Goal: Task Accomplishment & Management: Use online tool/utility

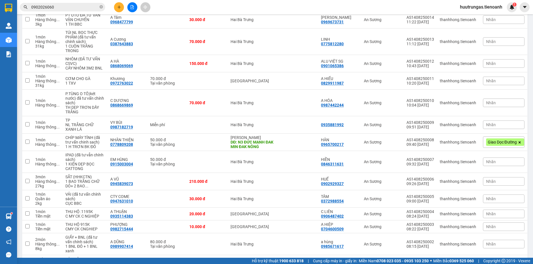
scroll to position [811, 0]
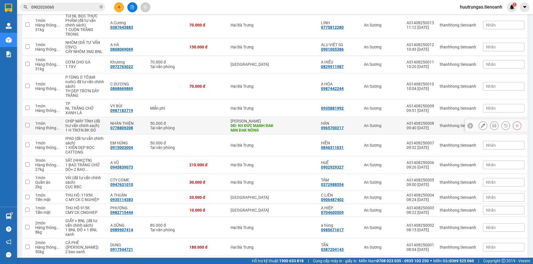
click at [29, 134] on td at bounding box center [27, 125] width 10 height 17
checkbox input "true"
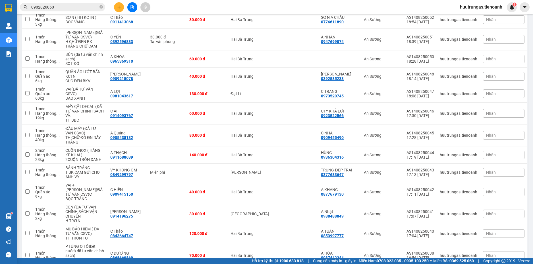
scroll to position [0, 0]
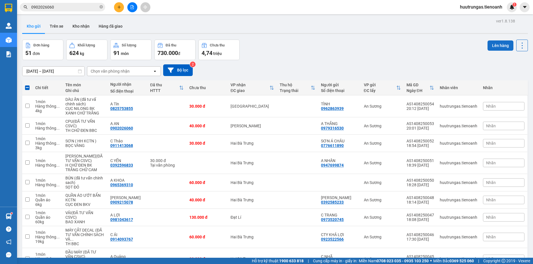
click at [494, 47] on button "Lên hàng" at bounding box center [501, 45] width 26 height 10
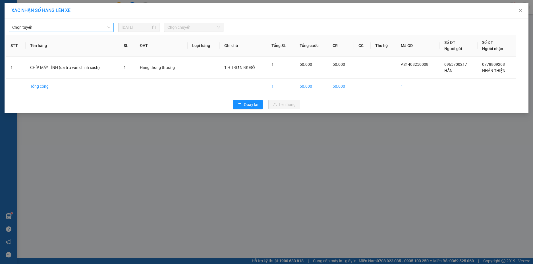
click at [96, 24] on span "Chọn tuyến" at bounding box center [61, 27] width 98 height 9
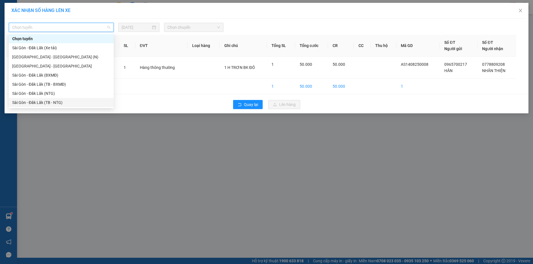
click at [51, 100] on div "Sài Gòn - Đăk Lăk (TB - NTG)" at bounding box center [61, 102] width 98 height 6
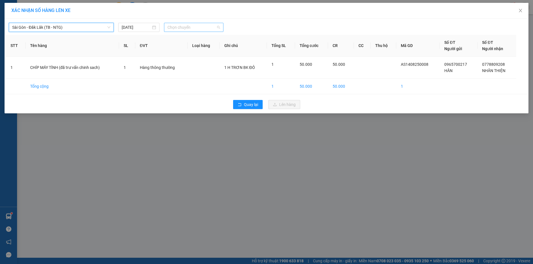
click at [192, 28] on span "Chọn chuyến" at bounding box center [194, 27] width 53 height 9
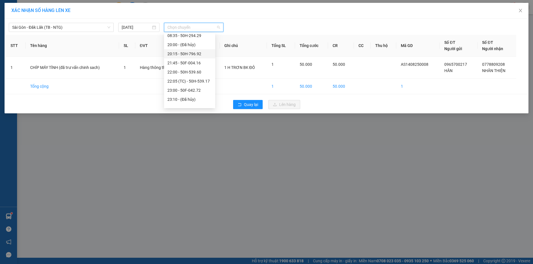
scroll to position [26, 0]
click at [200, 103] on div "23:15 - 50F-003.79" at bounding box center [190, 103] width 44 height 6
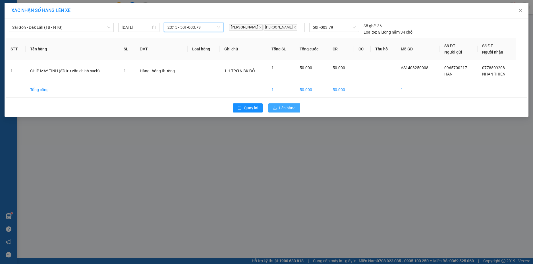
click at [286, 109] on span "Lên hàng" at bounding box center [287, 108] width 17 height 6
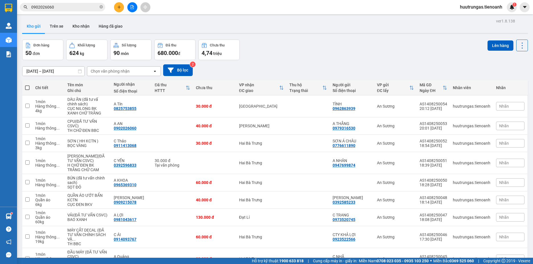
click at [29, 87] on span at bounding box center [27, 87] width 5 height 5
click at [27, 85] on input "checkbox" at bounding box center [27, 85] width 0 height 0
checkbox input "true"
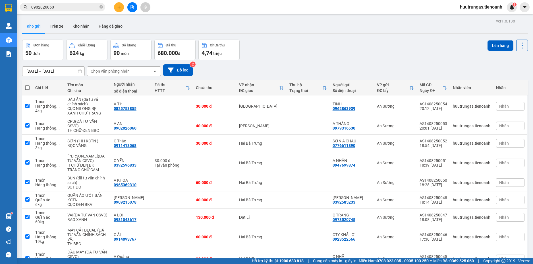
checkbox input "true"
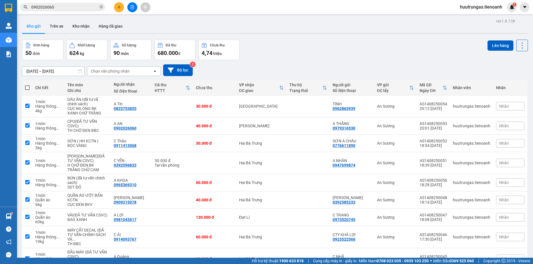
checkbox input "true"
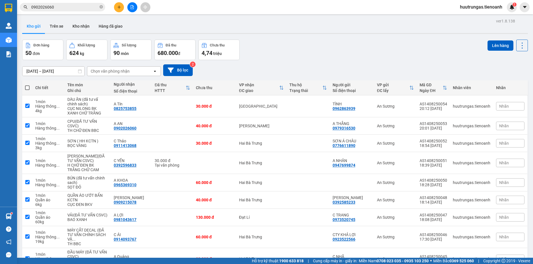
checkbox input "true"
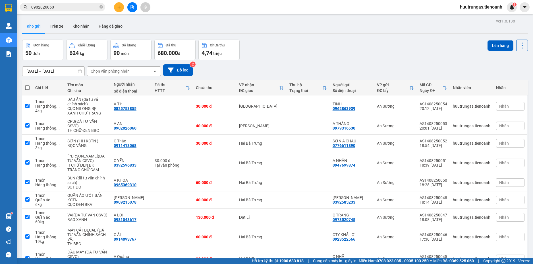
checkbox input "true"
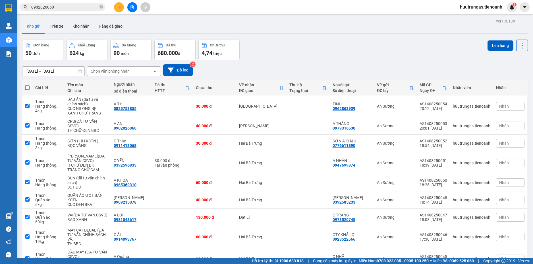
checkbox input "true"
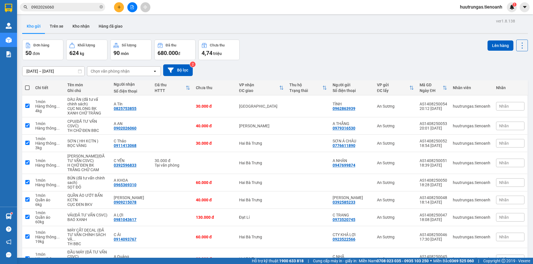
checkbox input "true"
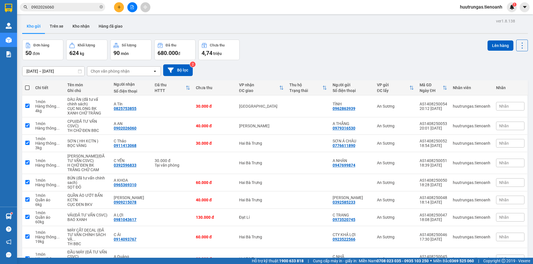
checkbox input "true"
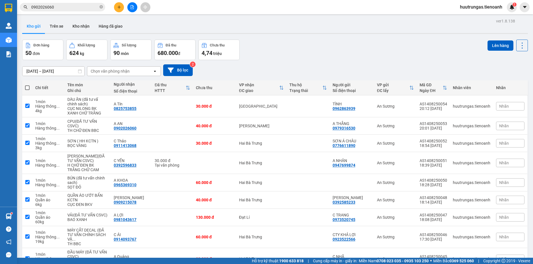
checkbox input "true"
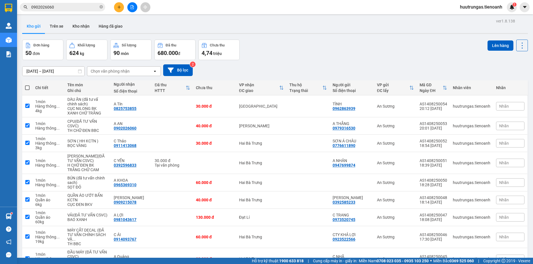
checkbox input "true"
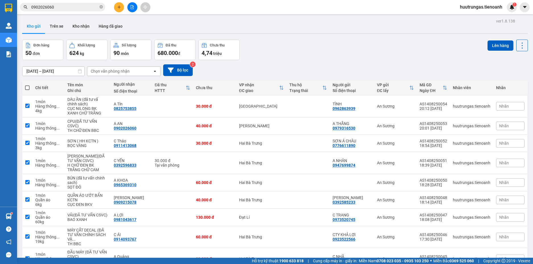
checkbox input "true"
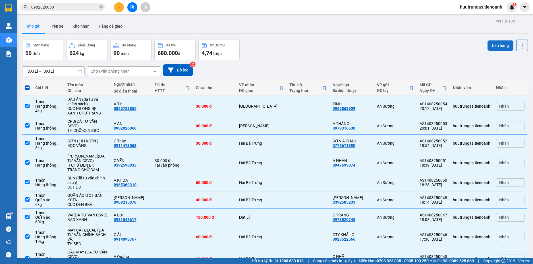
click at [502, 46] on button "Lên hàng" at bounding box center [501, 45] width 26 height 10
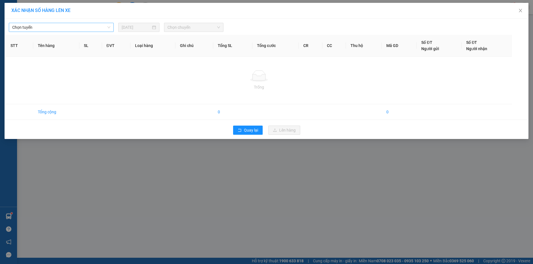
click at [92, 26] on span "Chọn tuyến" at bounding box center [61, 27] width 98 height 9
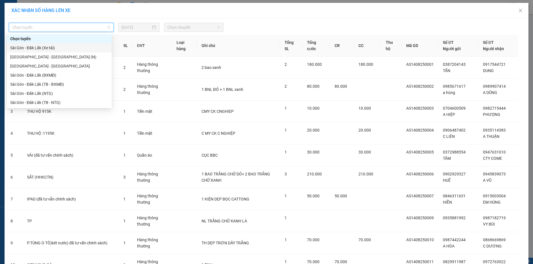
click at [38, 50] on div "Sài Gòn - Đăk Lăk (Xe tải)" at bounding box center [59, 48] width 98 height 6
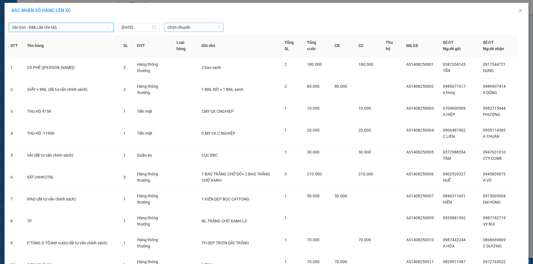
click at [214, 29] on span "Chọn chuyến" at bounding box center [194, 27] width 53 height 9
click at [192, 46] on div "22:00 - 50H-080.78" at bounding box center [187, 48] width 44 height 6
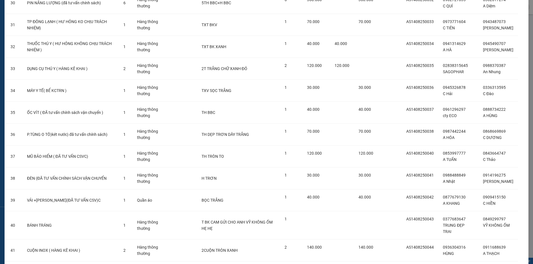
scroll to position [939, 0]
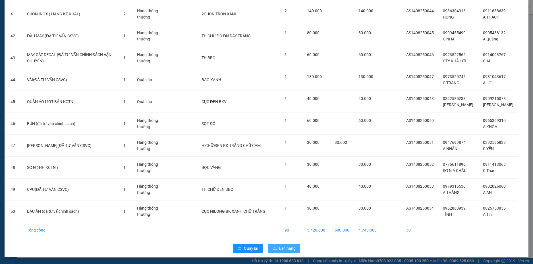
click at [282, 249] on span "Lên hàng" at bounding box center [287, 248] width 17 height 6
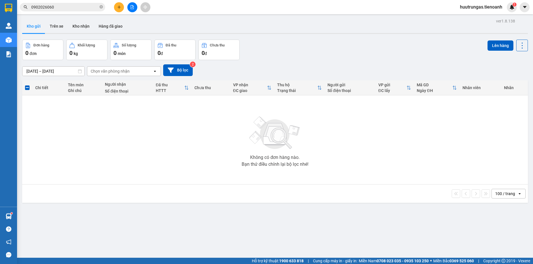
click at [472, 8] on span "huutrungas.tienoanh" at bounding box center [481, 6] width 51 height 7
click at [476, 19] on span "Đăng xuất" at bounding box center [484, 18] width 40 height 6
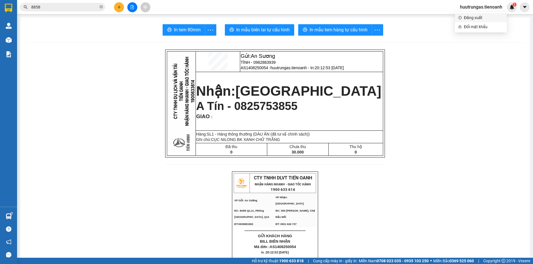
click at [483, 18] on span "Đăng xuất" at bounding box center [484, 18] width 40 height 6
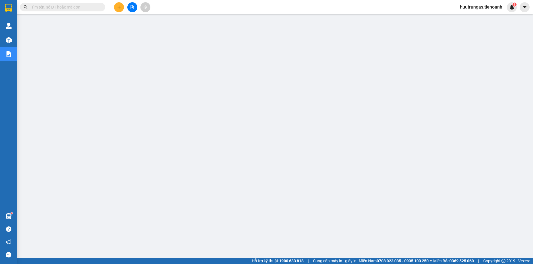
click at [486, 9] on span "huutrungas.tienoanh" at bounding box center [481, 6] width 51 height 7
click at [483, 18] on span "Đăng xuất" at bounding box center [484, 18] width 40 height 6
